Goal: Book appointment/travel/reservation

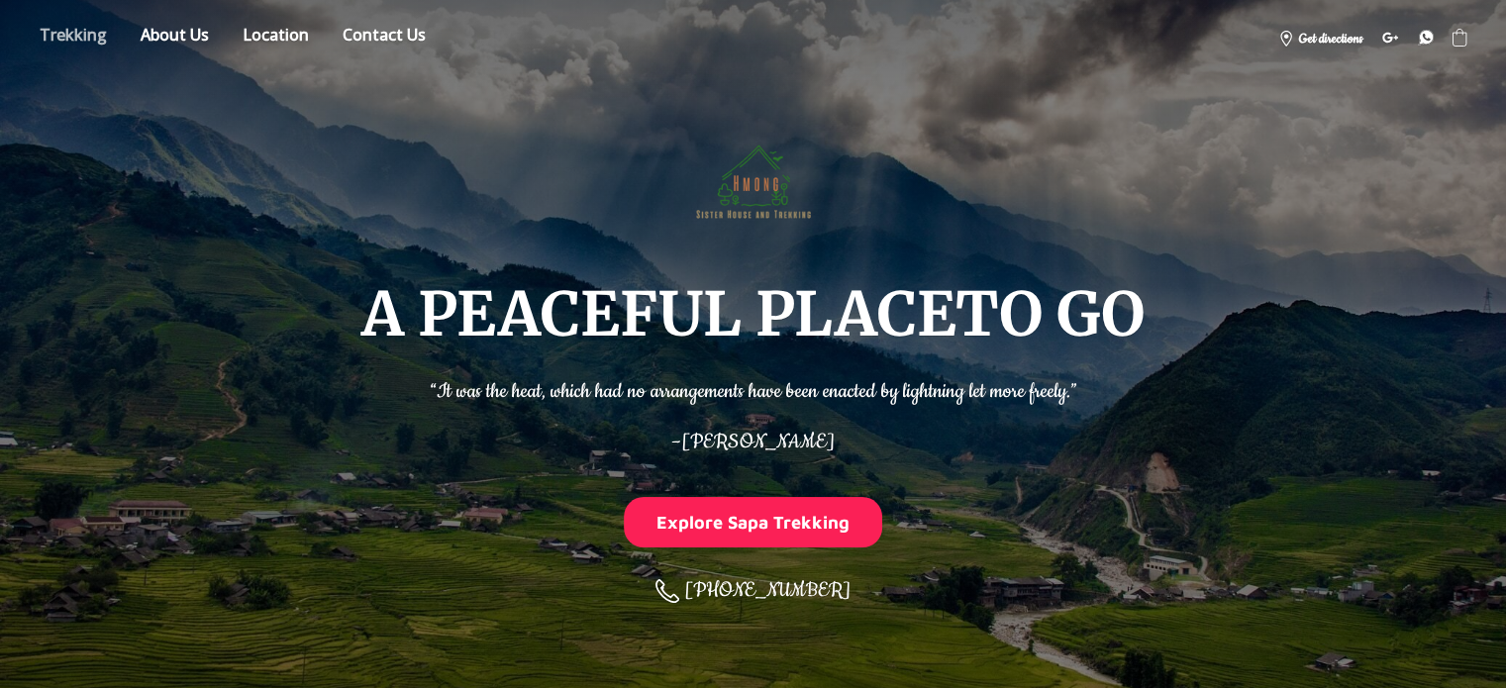
click at [83, 37] on link "Store" at bounding box center [73, 38] width 97 height 35
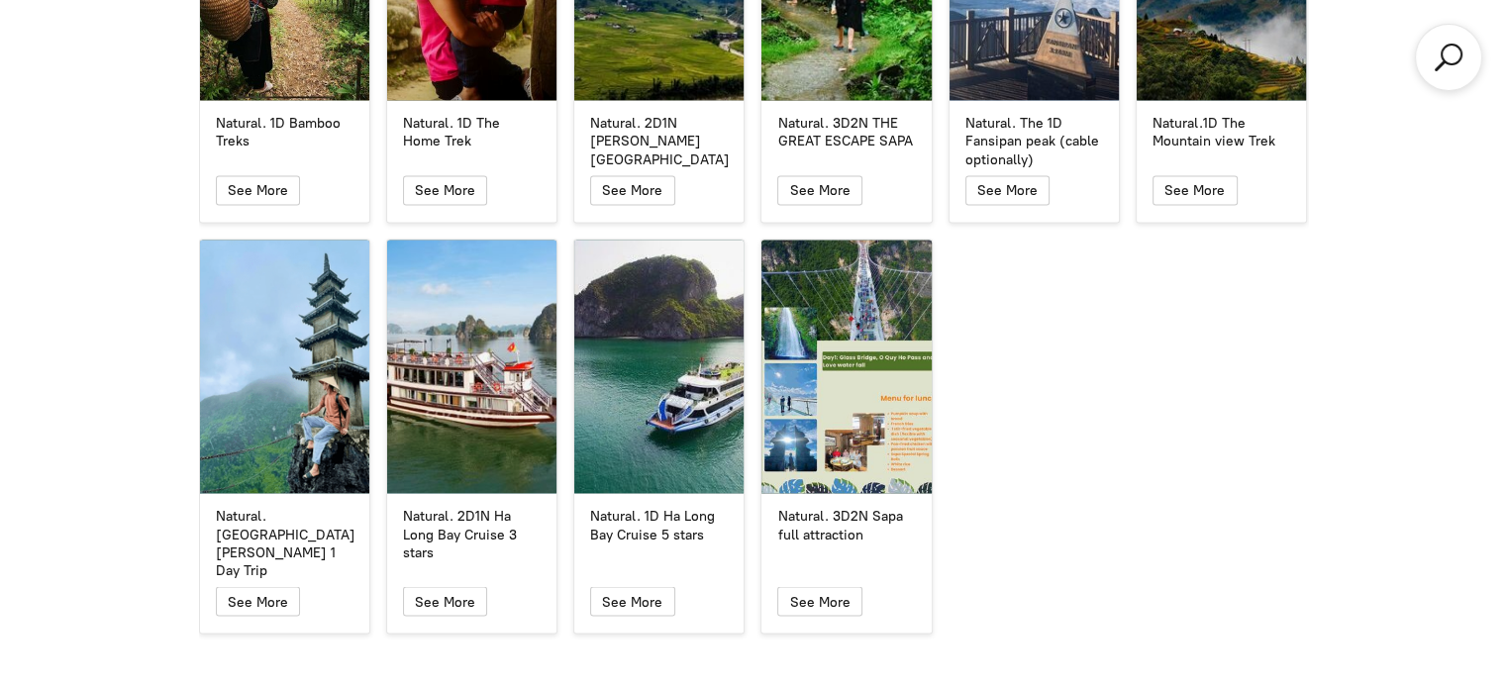
scroll to position [3658, 0]
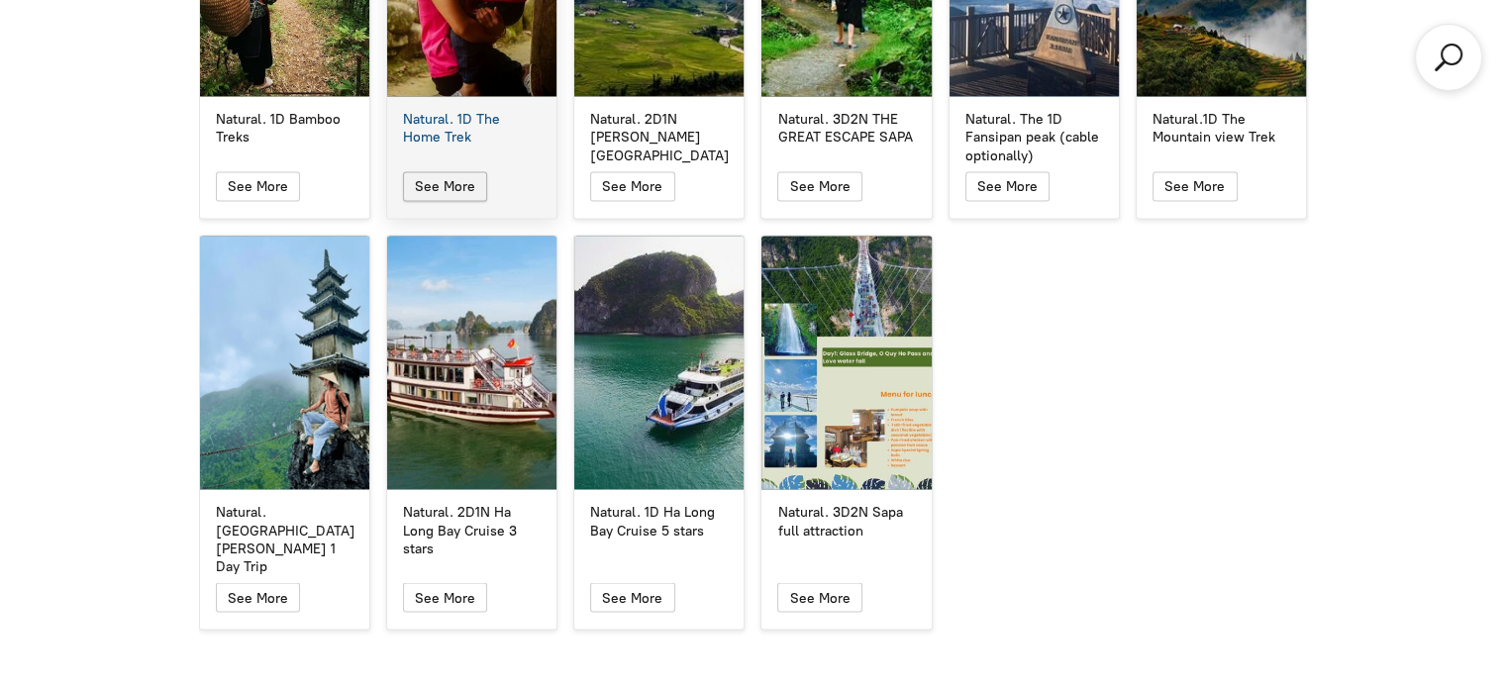
click at [463, 177] on span "See More" at bounding box center [445, 185] width 60 height 17
click at [479, 110] on div "Natural. 1D The Home Trek" at bounding box center [472, 128] width 138 height 36
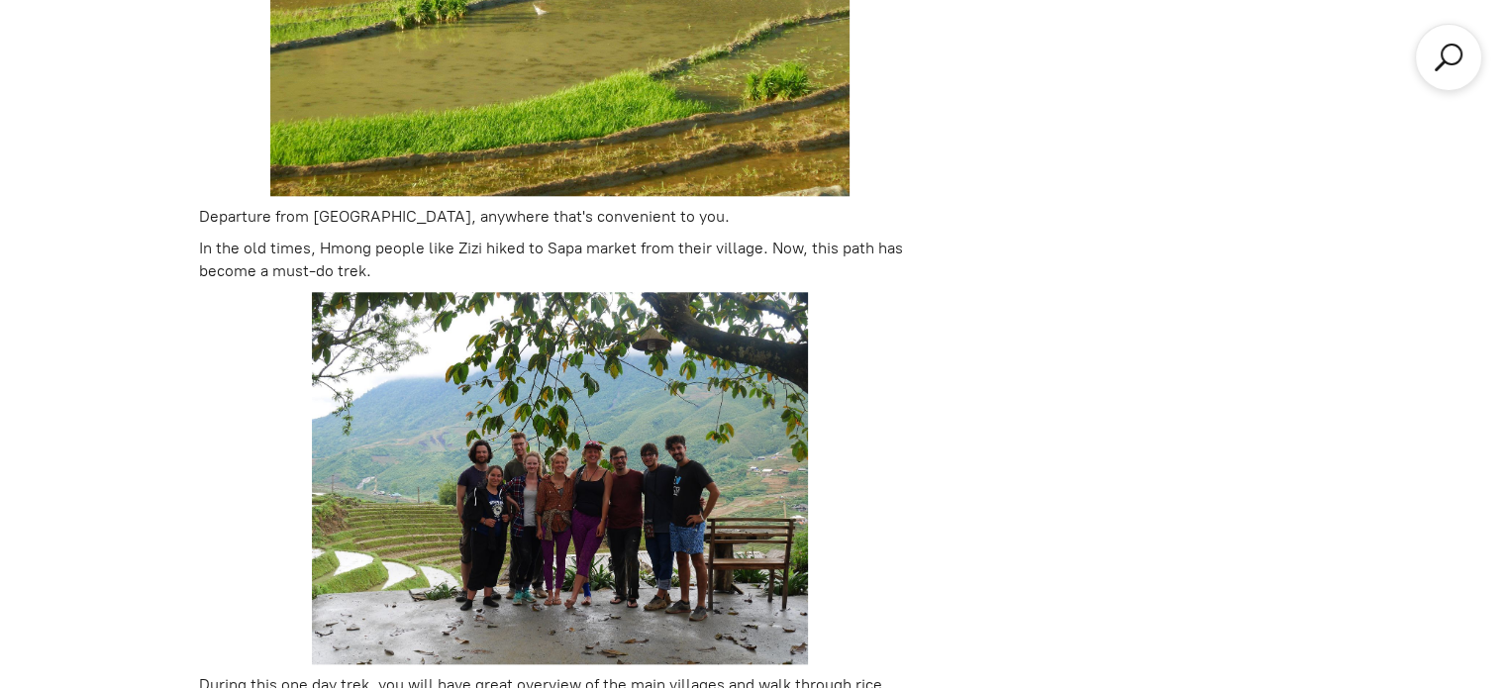
scroll to position [688, 0]
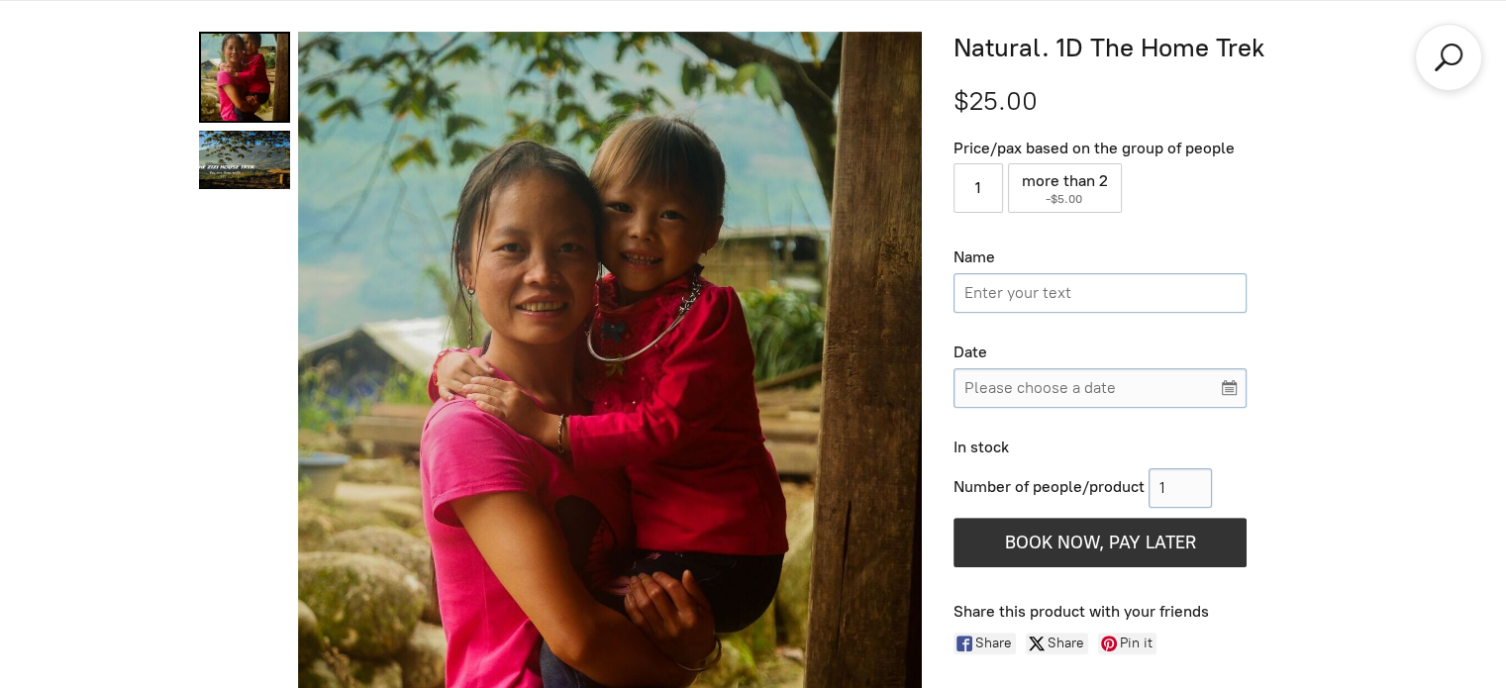
click at [997, 292] on input "Name" at bounding box center [1099, 293] width 293 height 40
type input "[PERSON_NAME]"
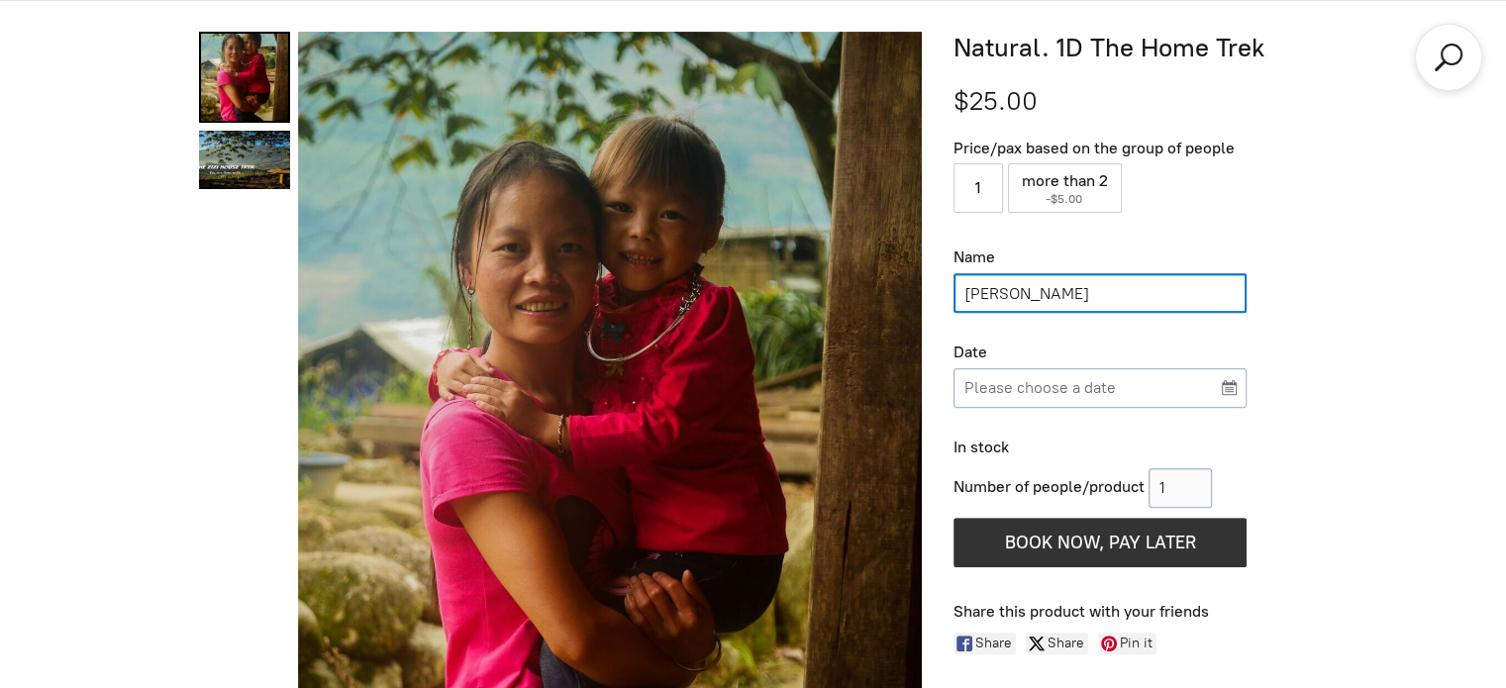
click at [1058, 388] on input "Please choose a date" at bounding box center [1099, 388] width 293 height 40
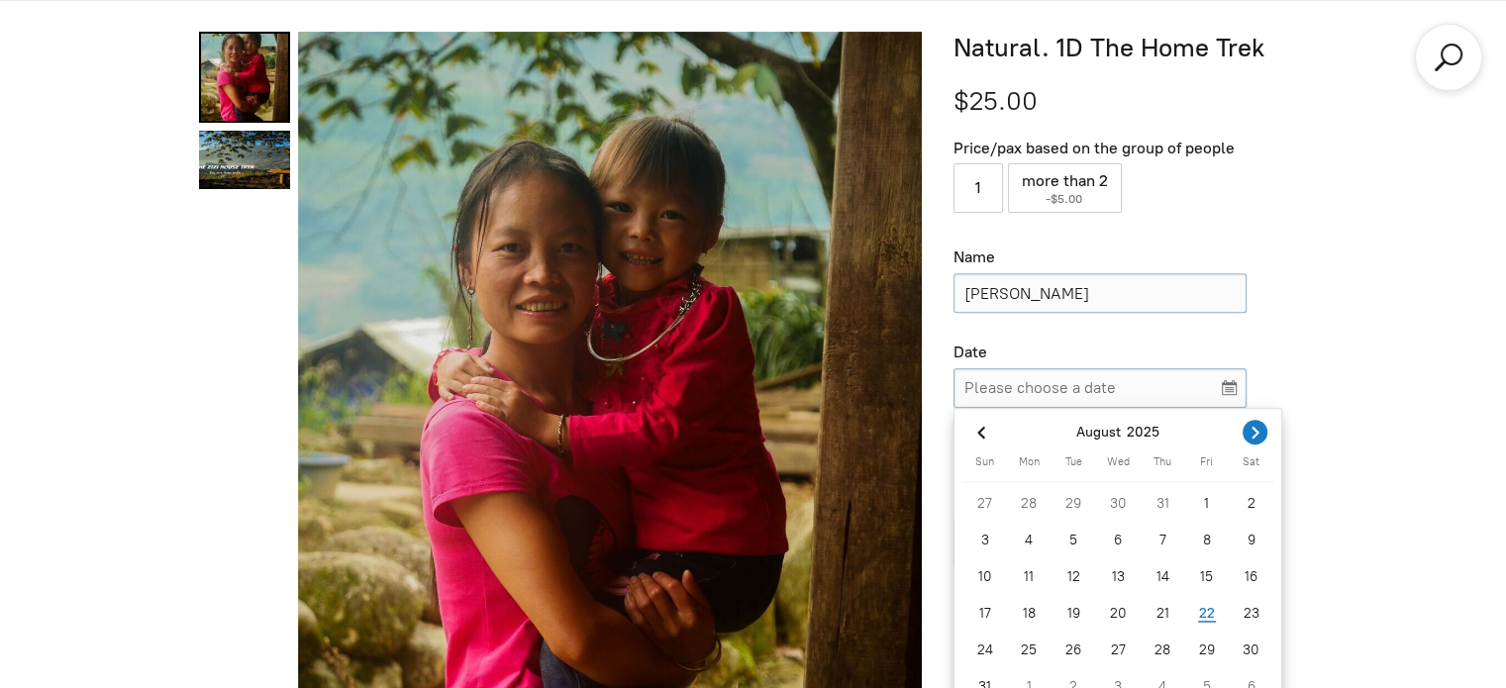
click at [1253, 435] on icon "Next month" at bounding box center [1254, 433] width 7 height 12
click at [1188, 494] on div "5" at bounding box center [1206, 503] width 45 height 32
type input "[DATE]"
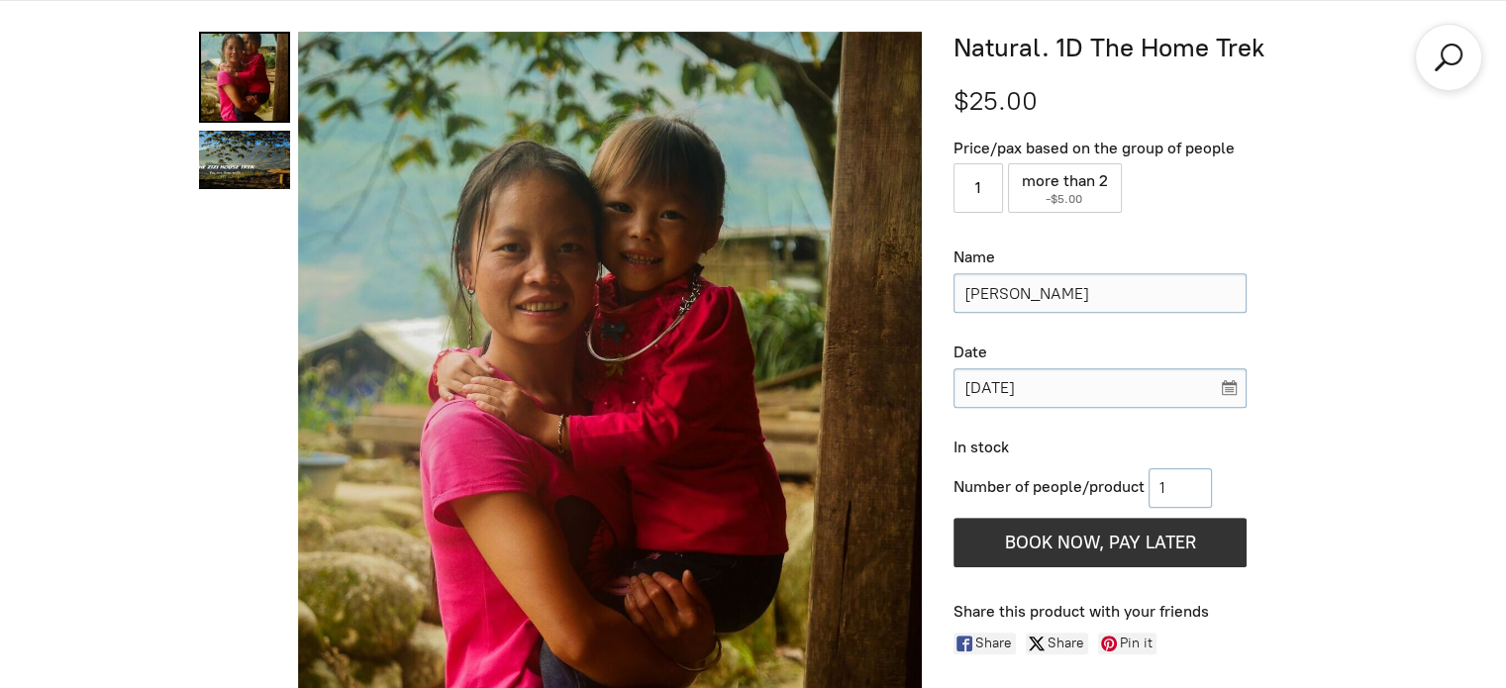
click at [1204, 494] on input "Number of people/product" at bounding box center [1179, 488] width 63 height 40
click at [1204, 479] on input "1" at bounding box center [1179, 488] width 63 height 40
type input "2"
click at [1201, 482] on input "2" at bounding box center [1179, 488] width 63 height 40
click at [1299, 461] on div "In stock Number of people/product 2 Add More BOOK NOW, PAY LATER Reserve withou…" at bounding box center [1129, 505] width 353 height 135
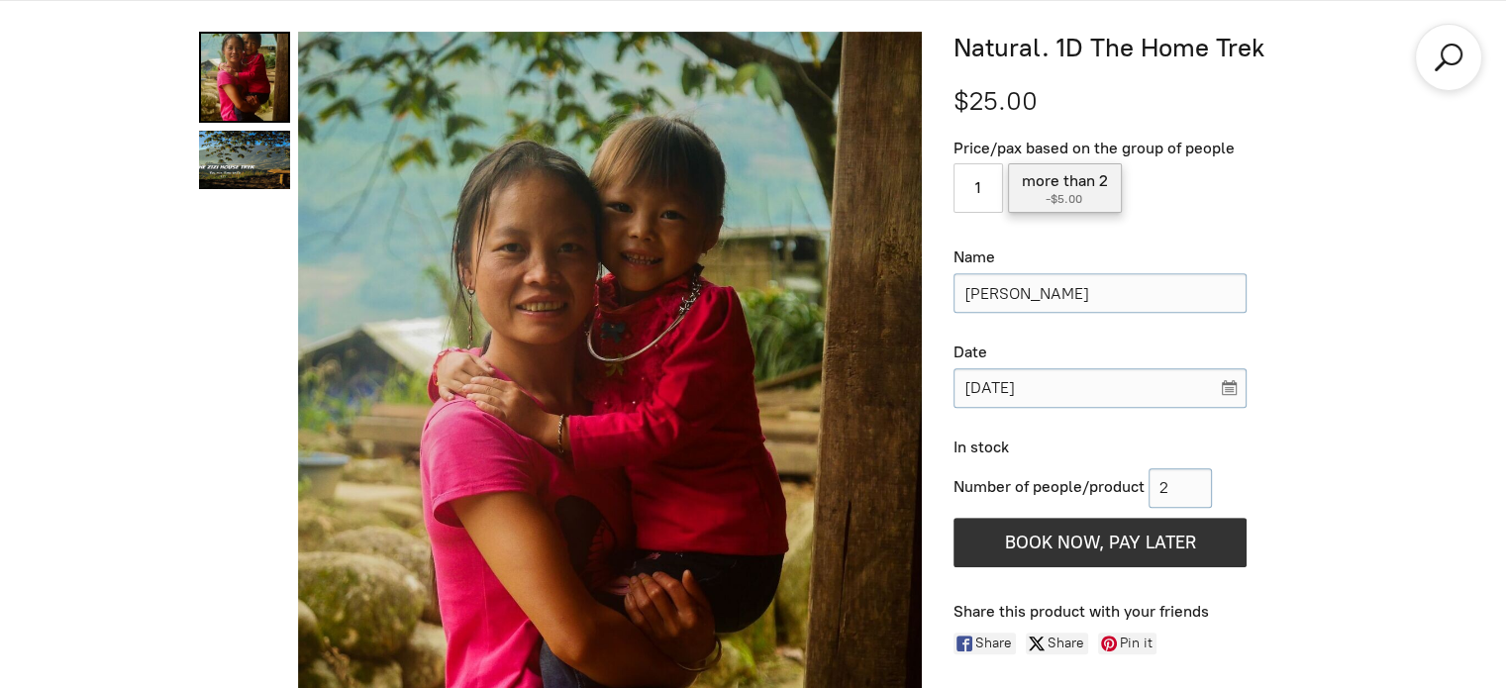
click at [1045, 185] on label "more than 2 ( -$5.00 )" at bounding box center [1065, 188] width 114 height 50
click at [1045, 185] on input "more than 2 ( -$5.00 )" at bounding box center [1065, 188] width 114 height 50
radio input "true"
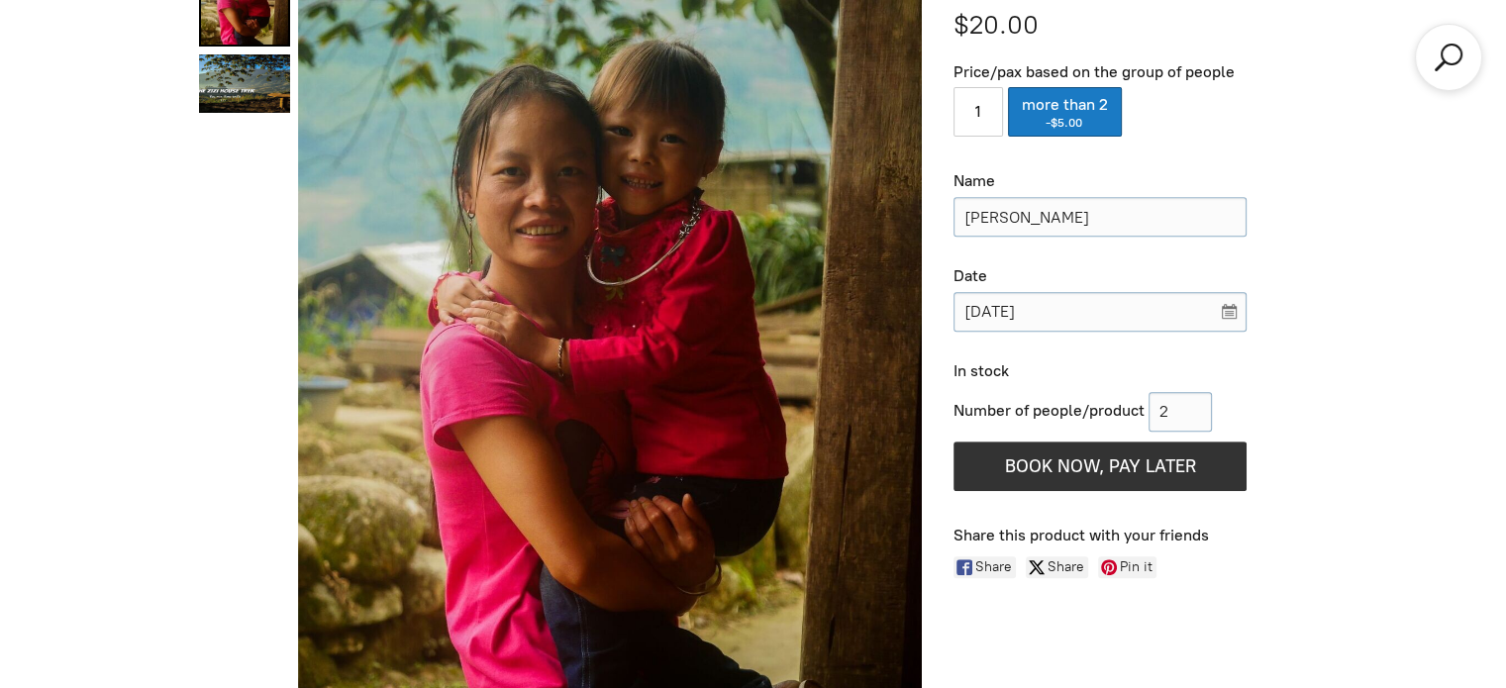
scroll to position [731, 0]
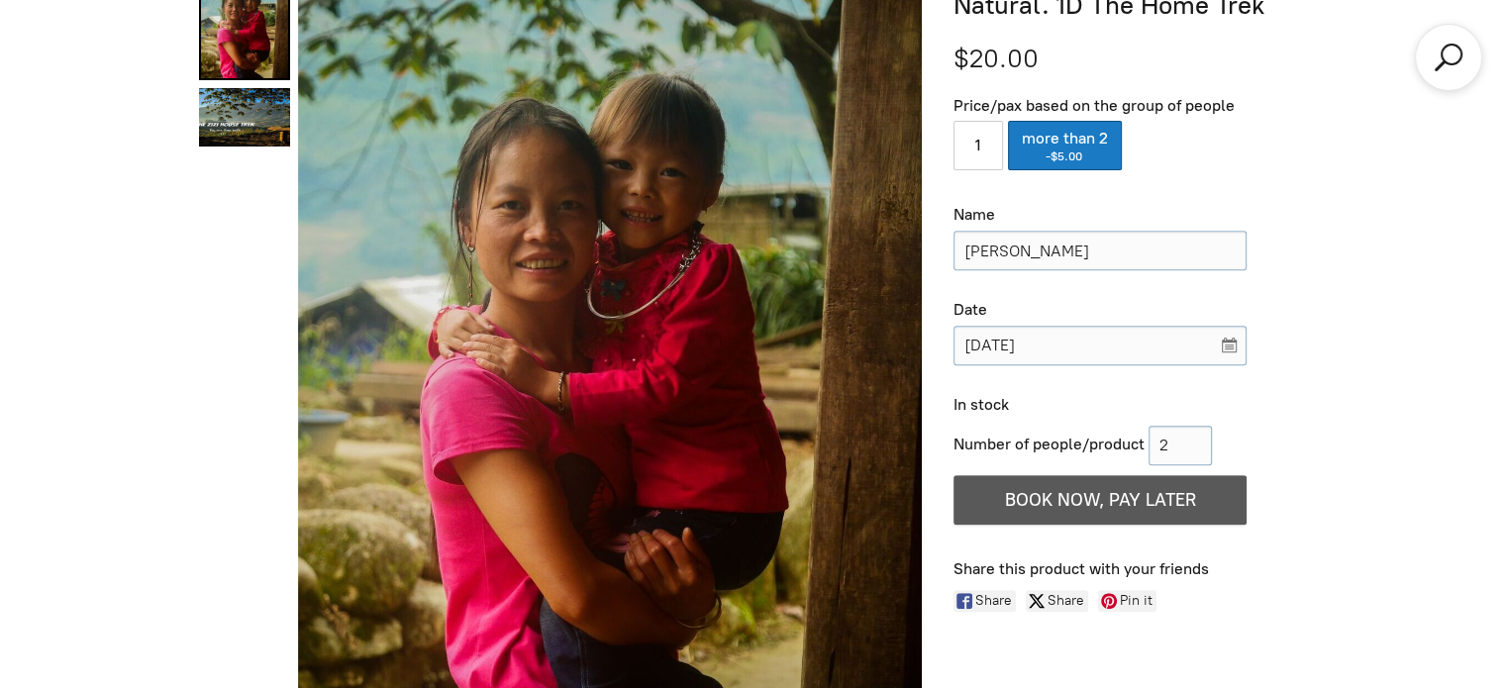
click at [1071, 501] on span "BOOK NOW, PAY LATER" at bounding box center [1100, 500] width 191 height 22
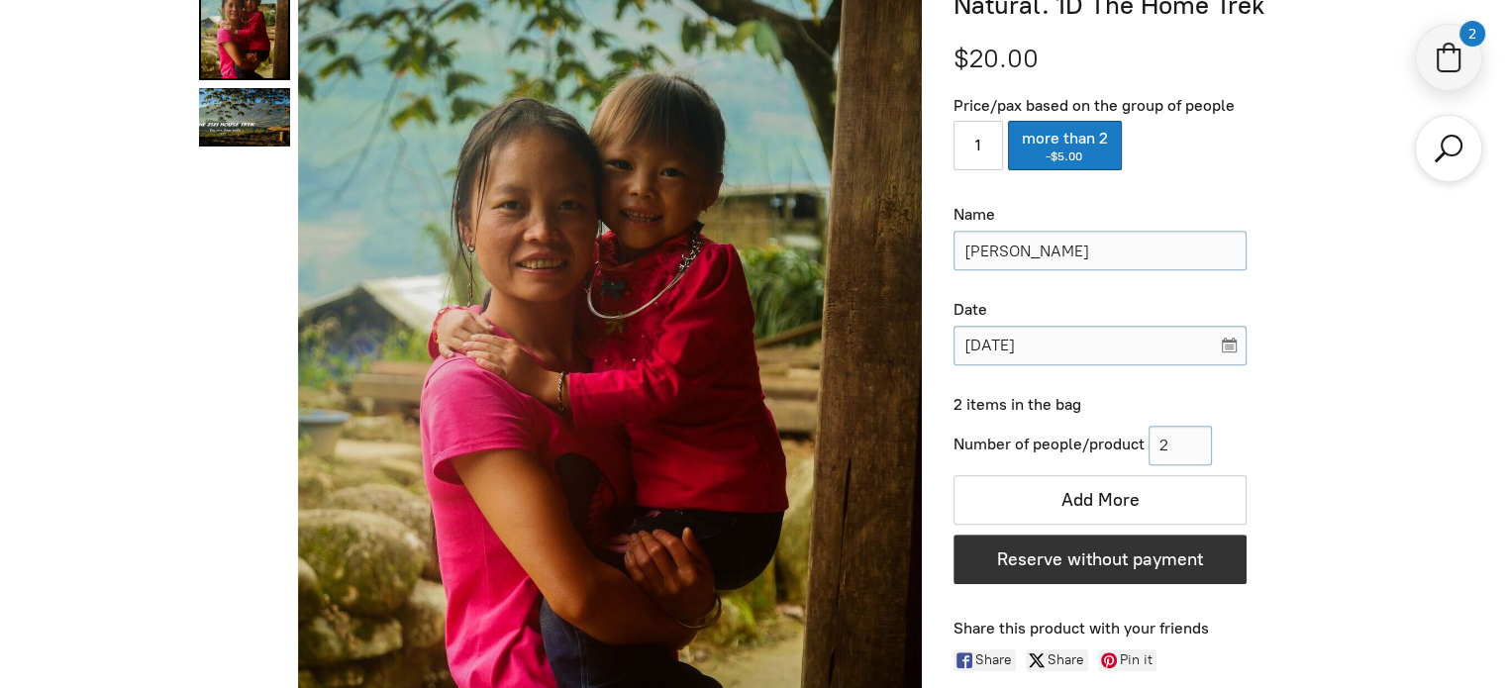
click at [1455, 67] on icon "Shopping cart" at bounding box center [1449, 58] width 36 height 36
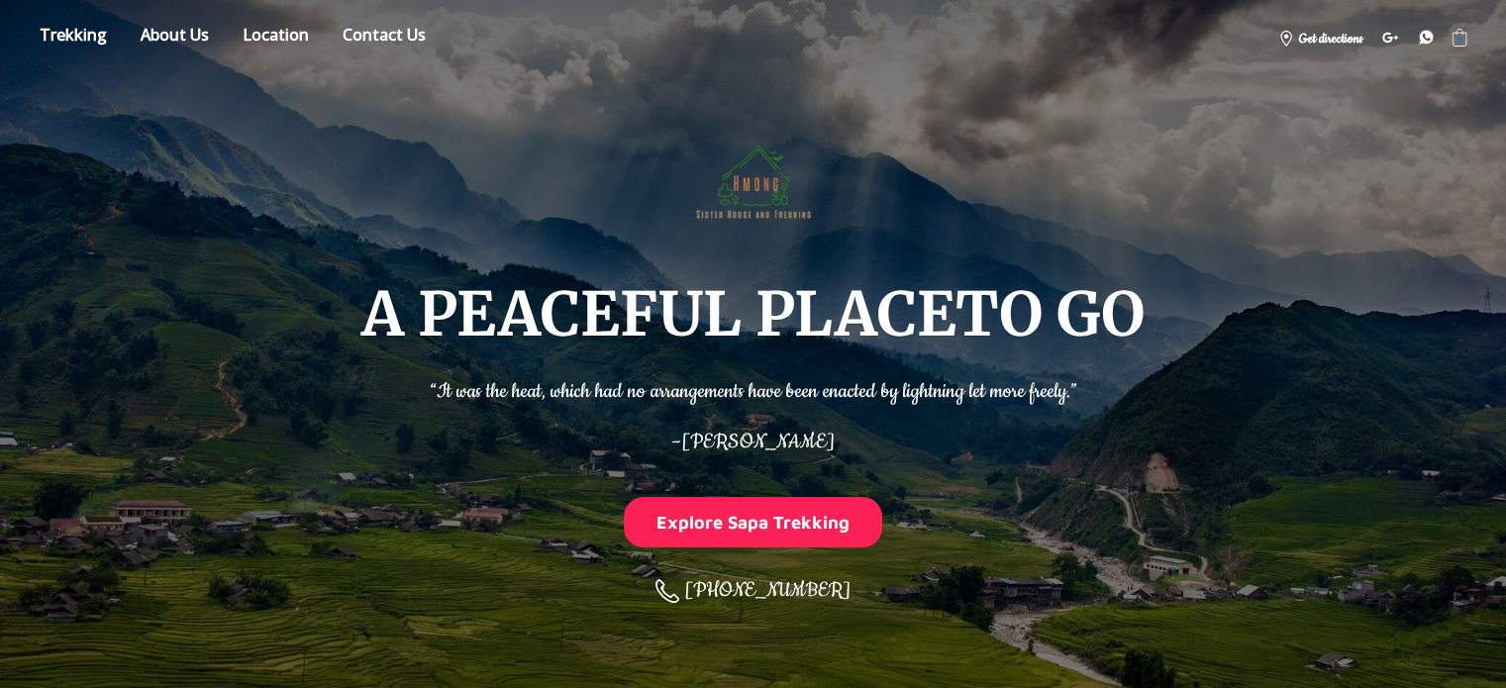
select select "2"
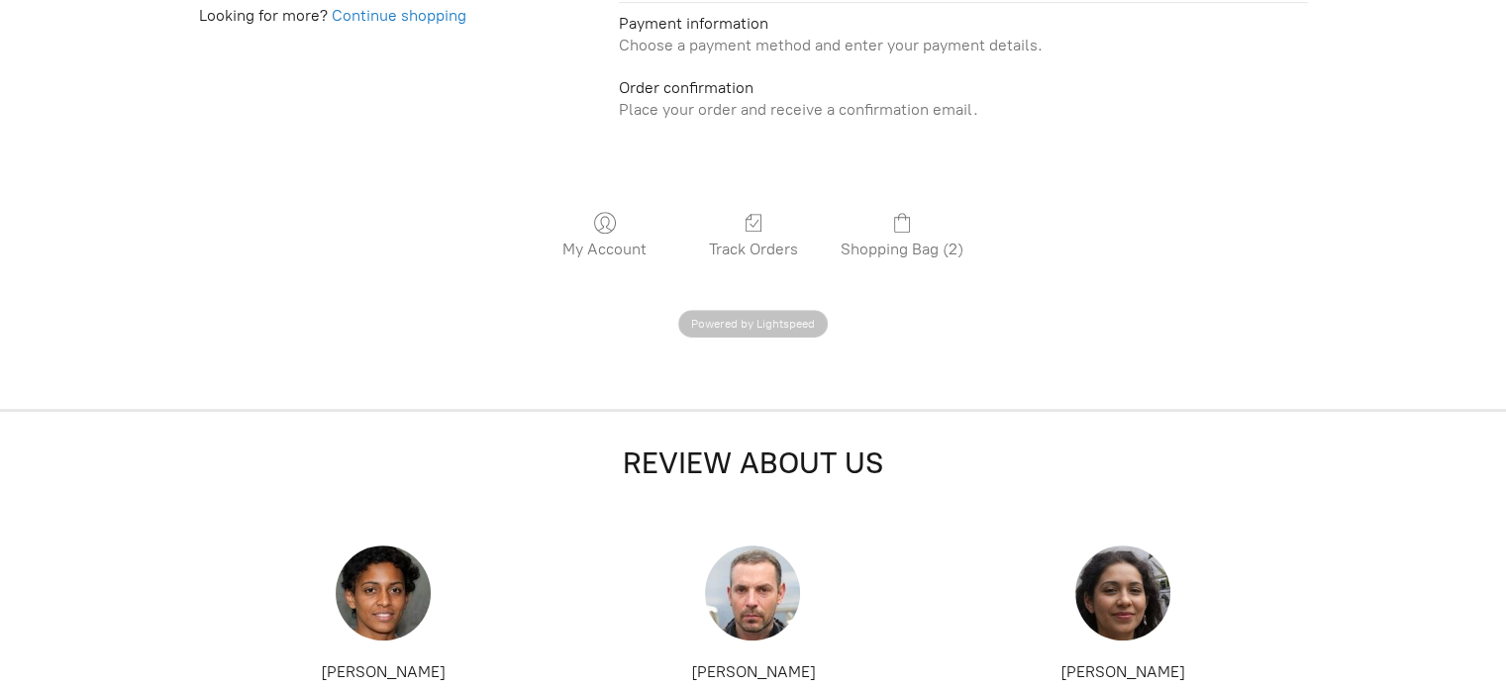
scroll to position [659, 0]
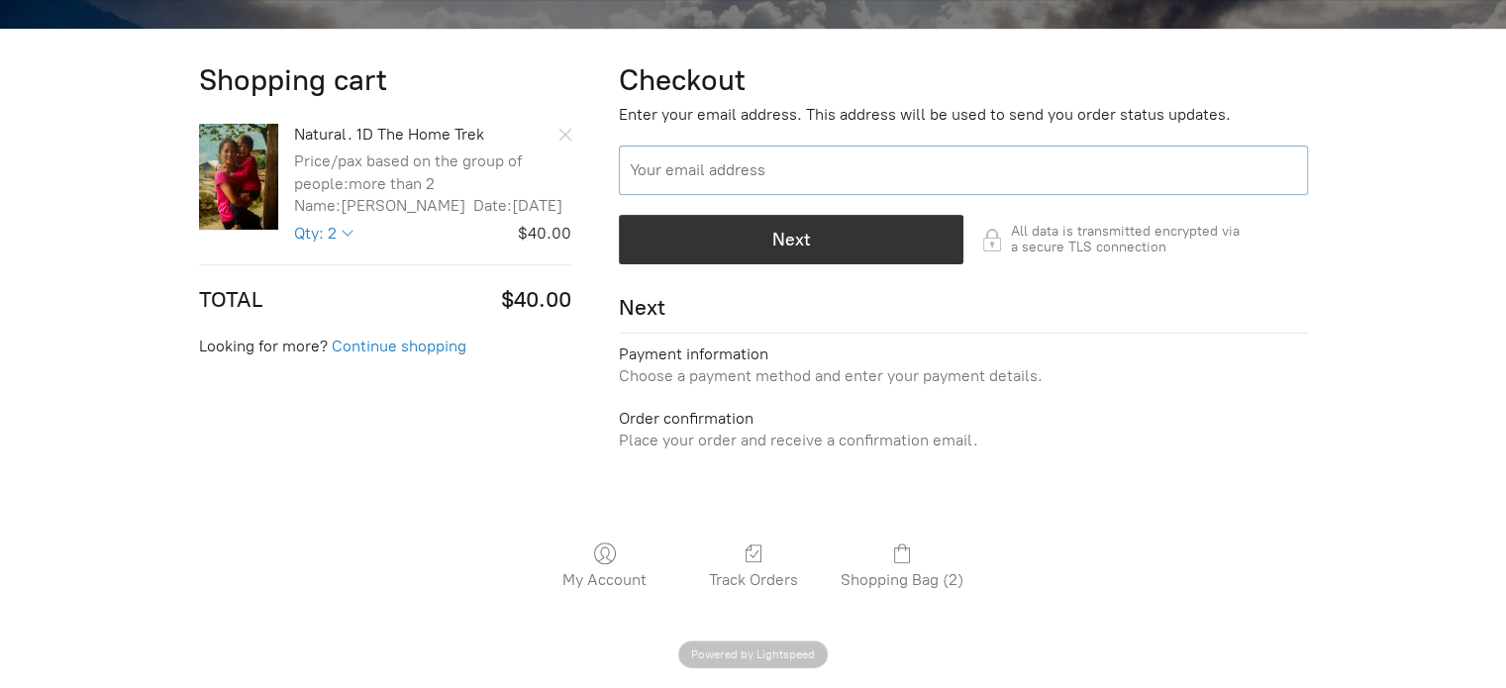
click at [731, 169] on input "Your email address" at bounding box center [963, 171] width 689 height 50
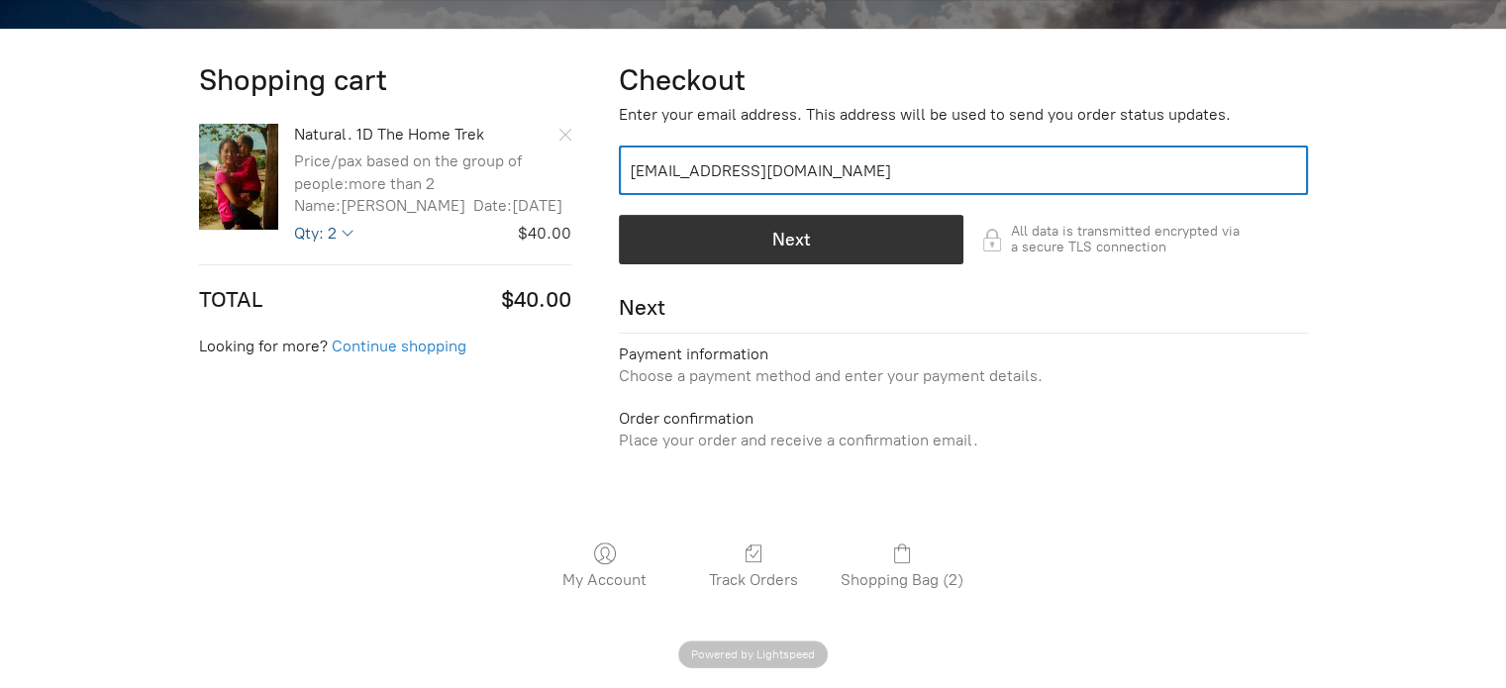
type input "[EMAIL_ADDRESS][DOMAIN_NAME]"
click at [352, 243] on select "1 2 3 4 5 6 7 8 9 10 11 12 13 14 15 16 17 18 19 20" at bounding box center [324, 233] width 60 height 19
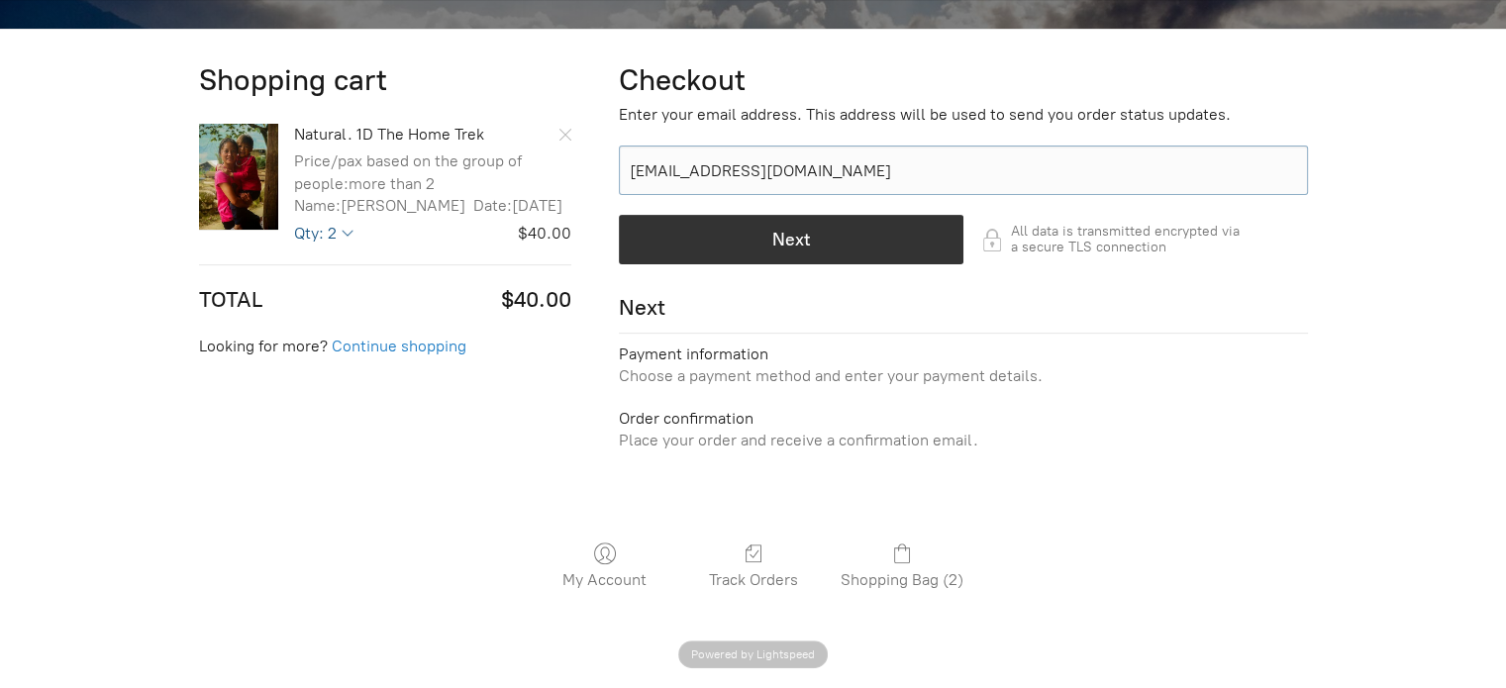
click at [352, 243] on select "1 2 3 4 5 6 7 8 9 10 11 12 13 14 15 16 17 18 19 20" at bounding box center [324, 233] width 60 height 19
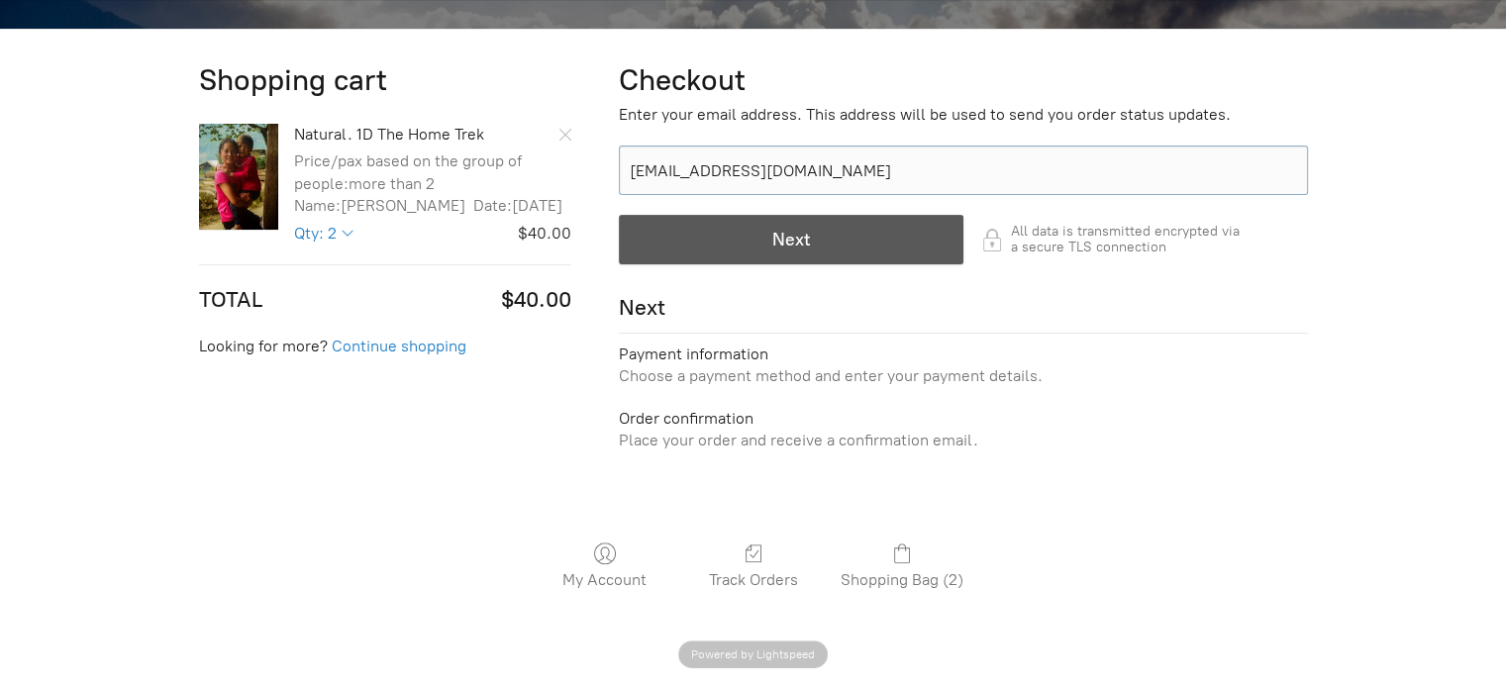
click at [846, 247] on div "button" at bounding box center [791, 240] width 343 height 48
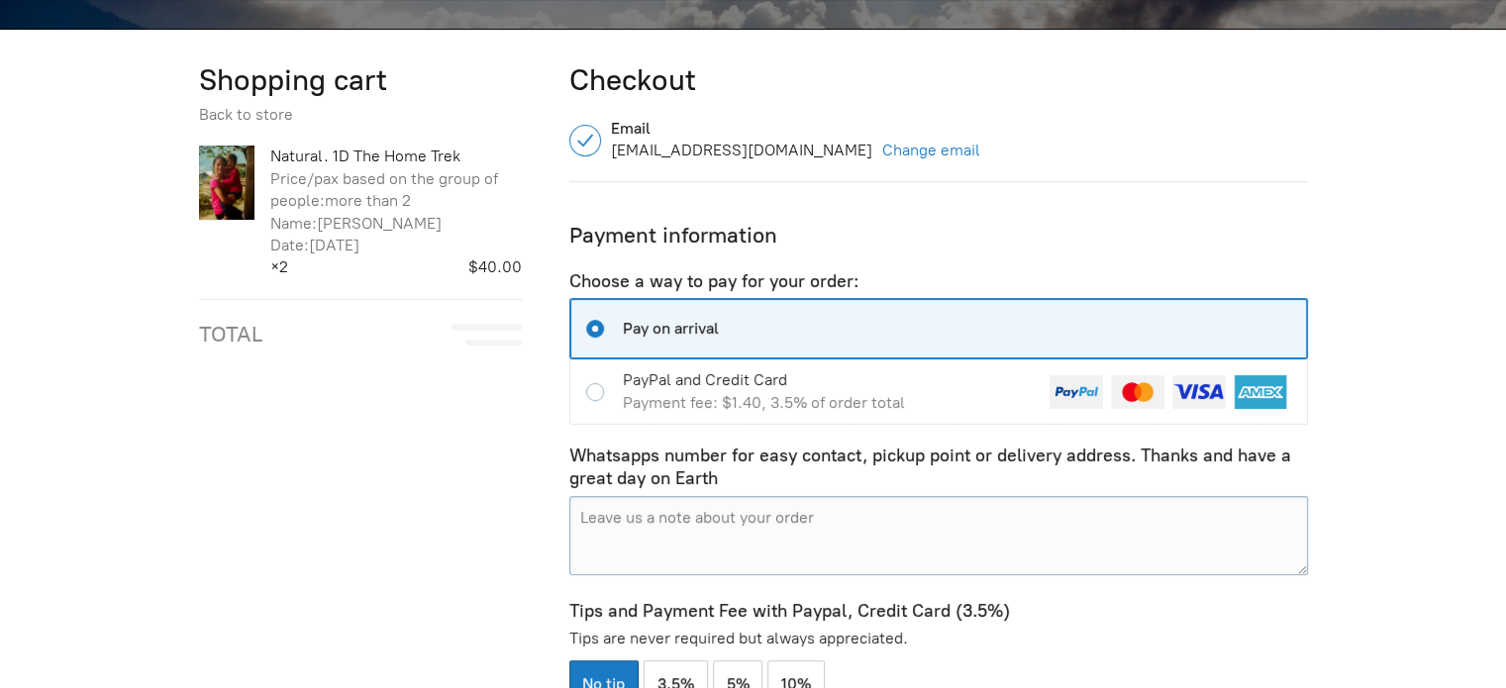
scroll to position [842, 0]
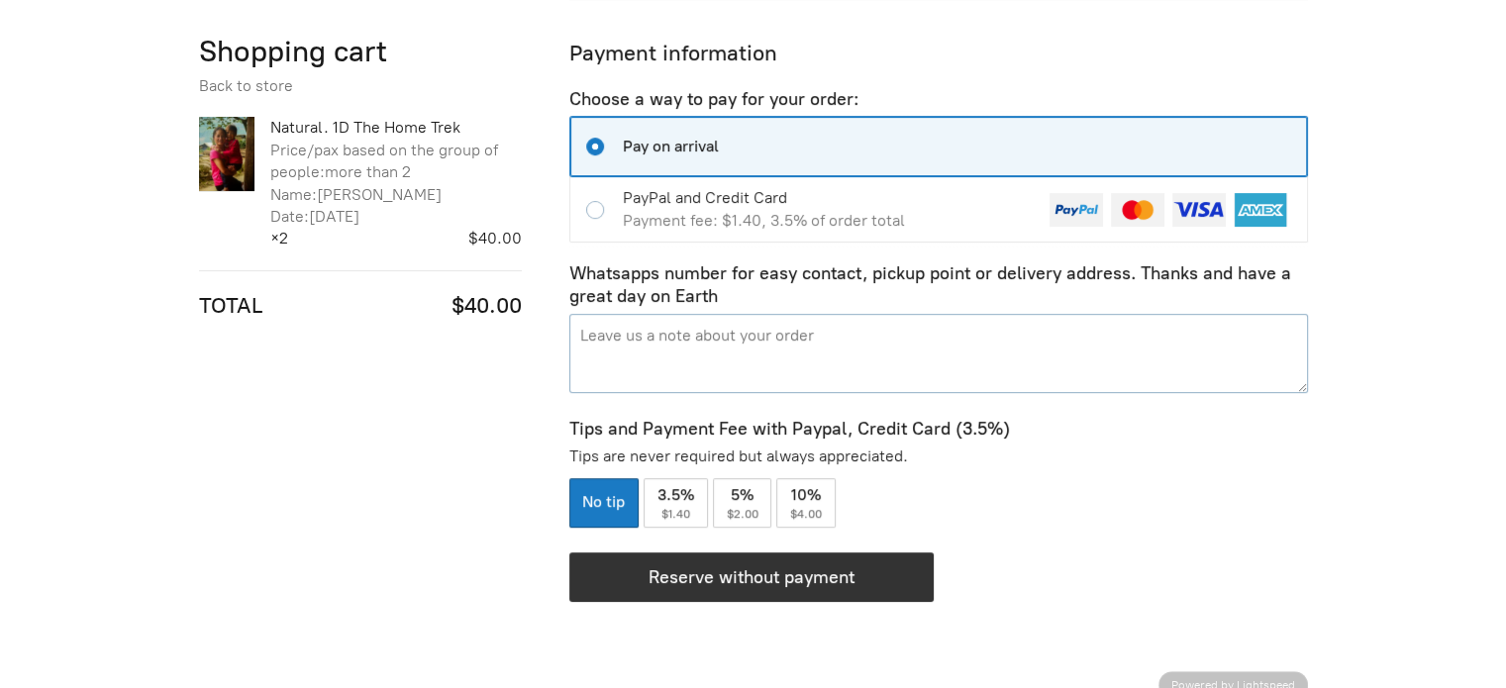
click at [836, 339] on textarea "Pay on arrival Payment information 2 items, $40.00" at bounding box center [938, 353] width 739 height 79
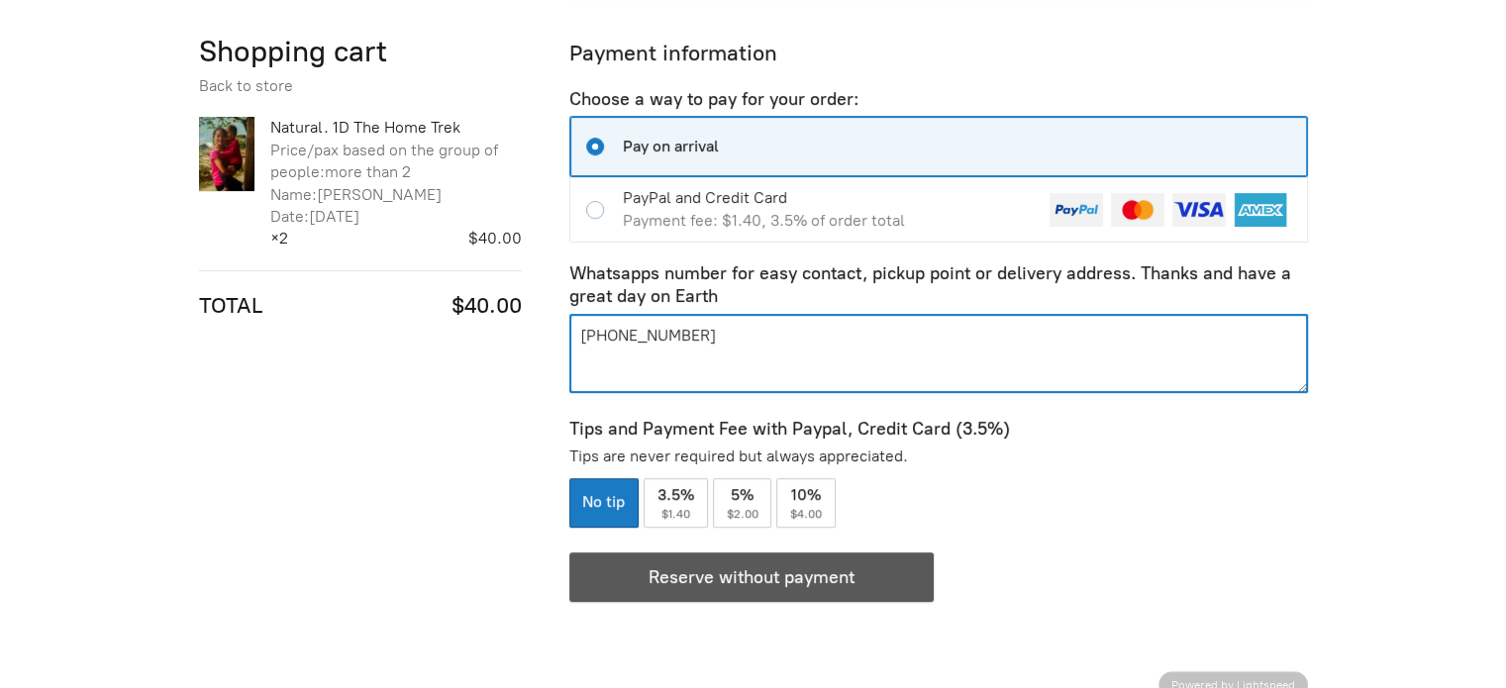
type textarea "[PHONE_NUMBER]"
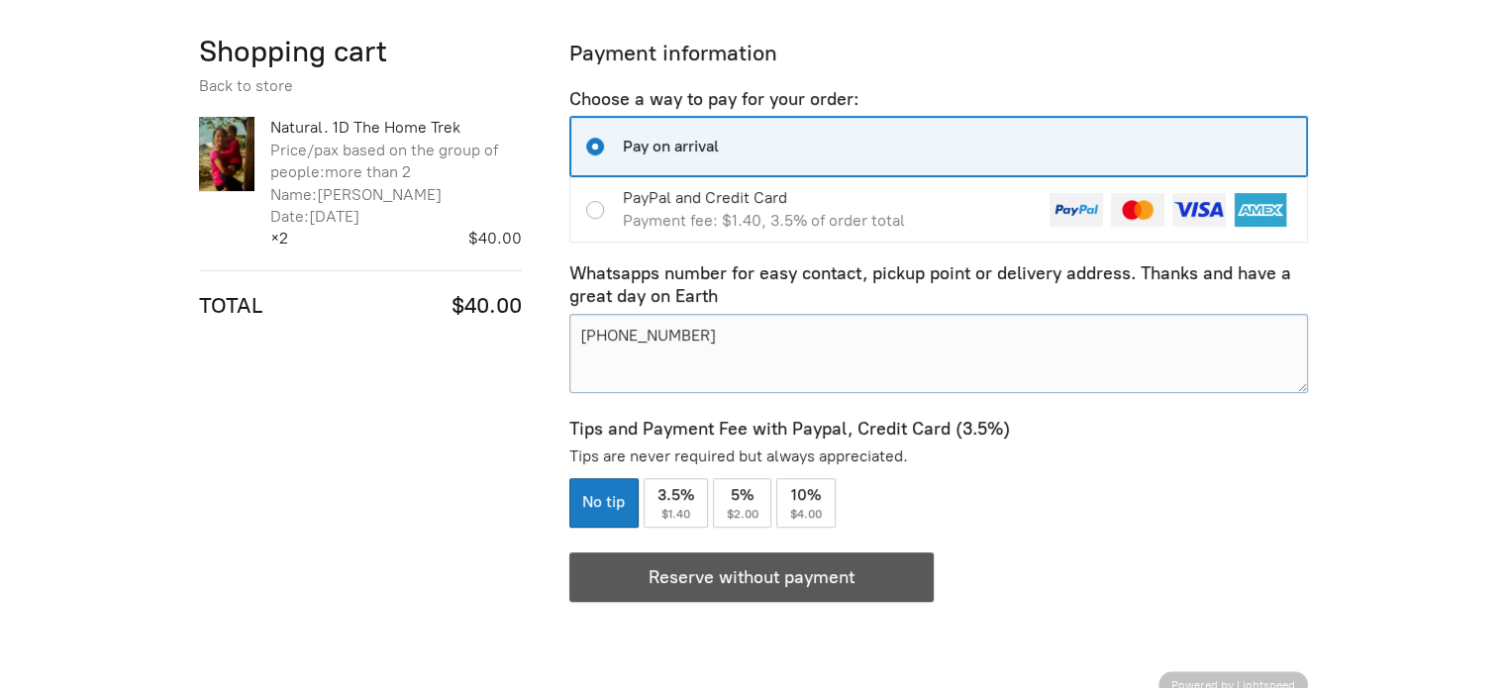
click at [836, 571] on div "button" at bounding box center [751, 577] width 362 height 48
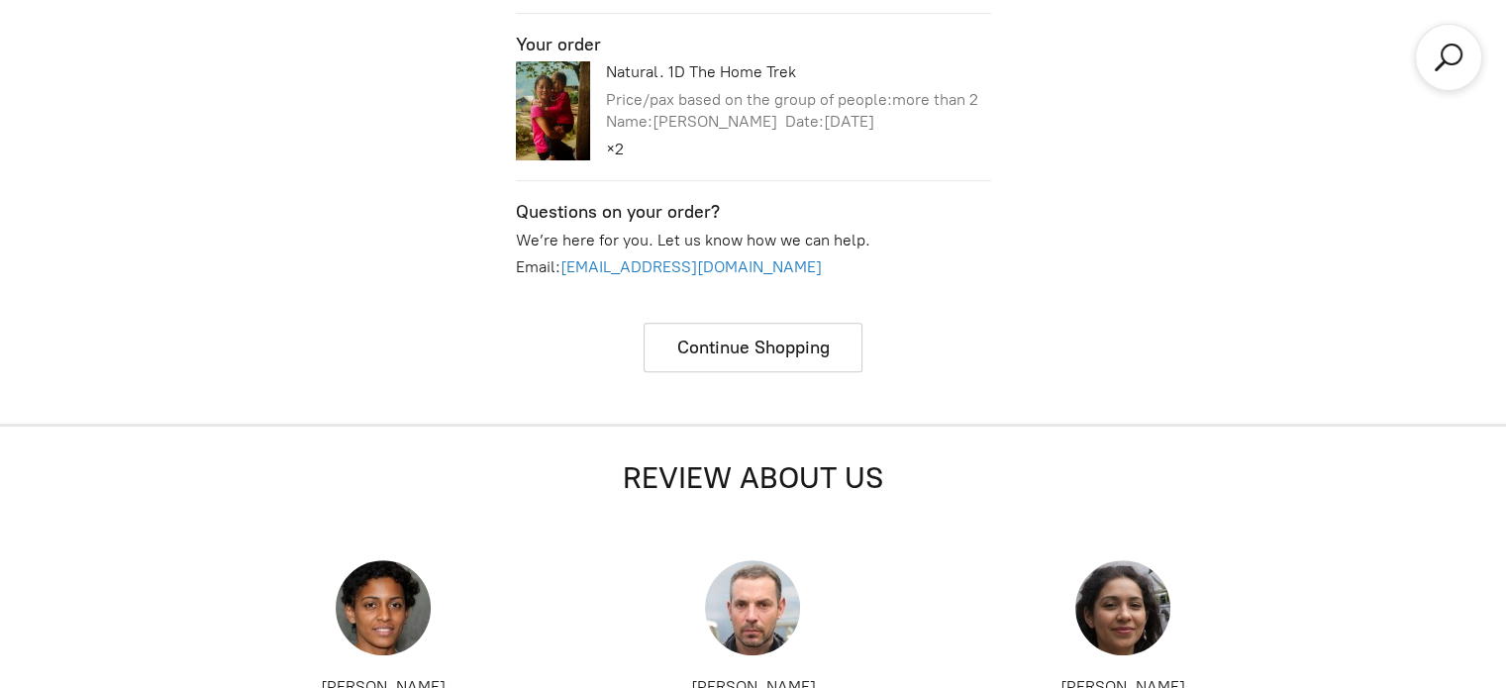
scroll to position [689, 0]
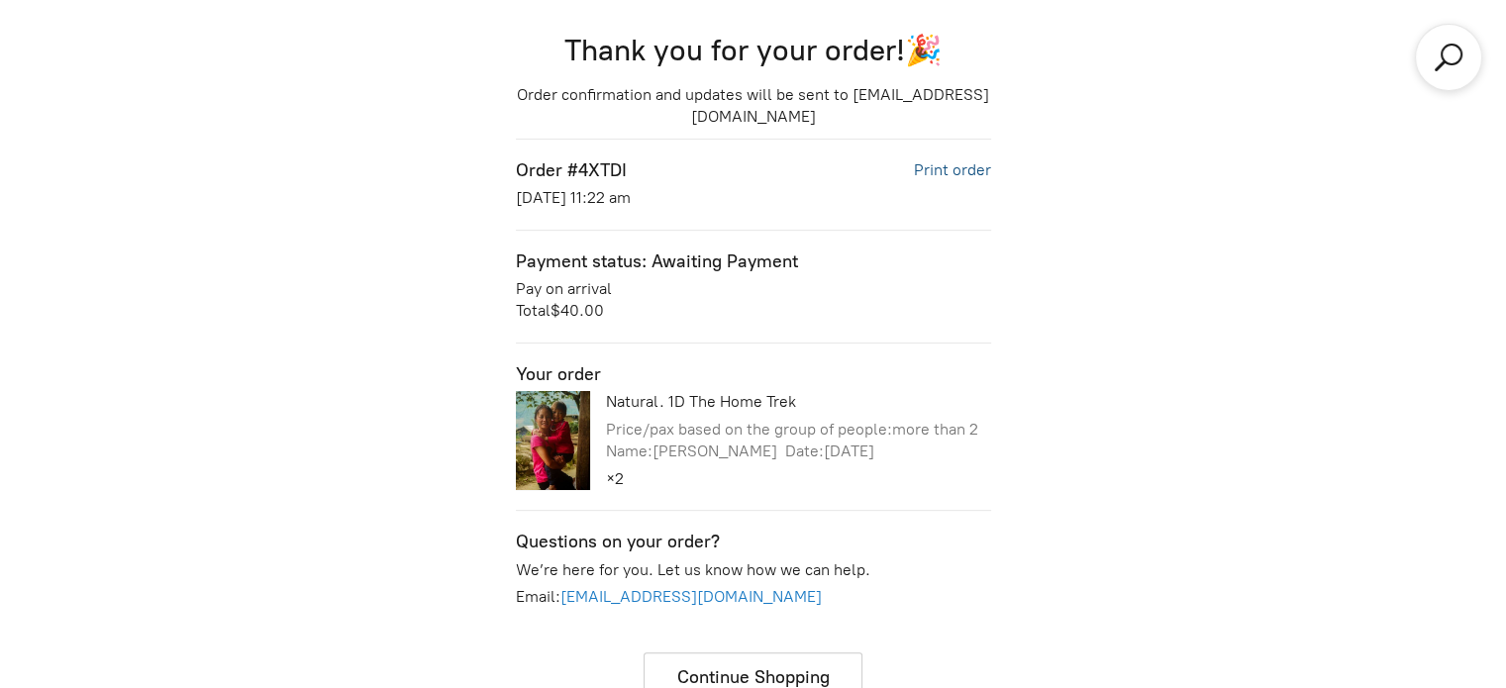
click at [941, 170] on link "Print order" at bounding box center [952, 169] width 77 height 19
